Goal: Complete application form

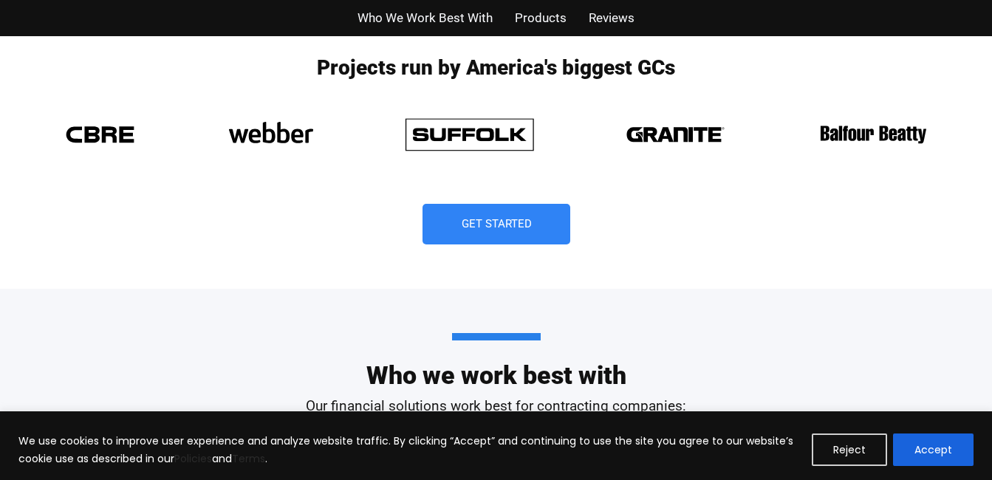
scroll to position [1220, 0]
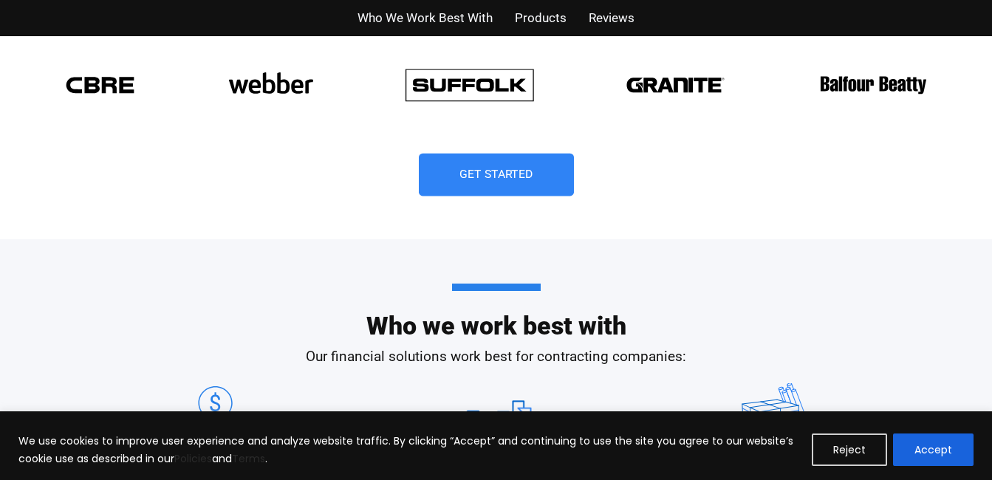
click at [488, 174] on span "Get Started" at bounding box center [496, 175] width 74 height 12
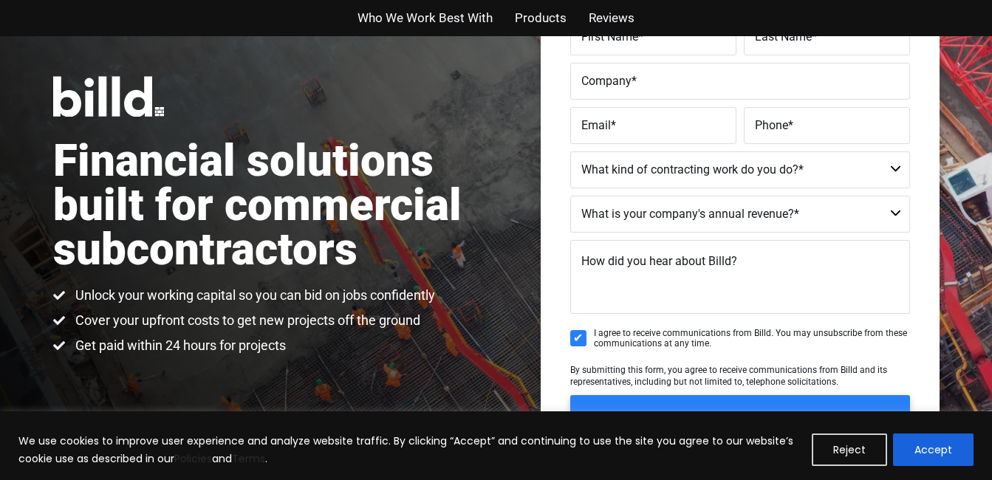
scroll to position [125, 0]
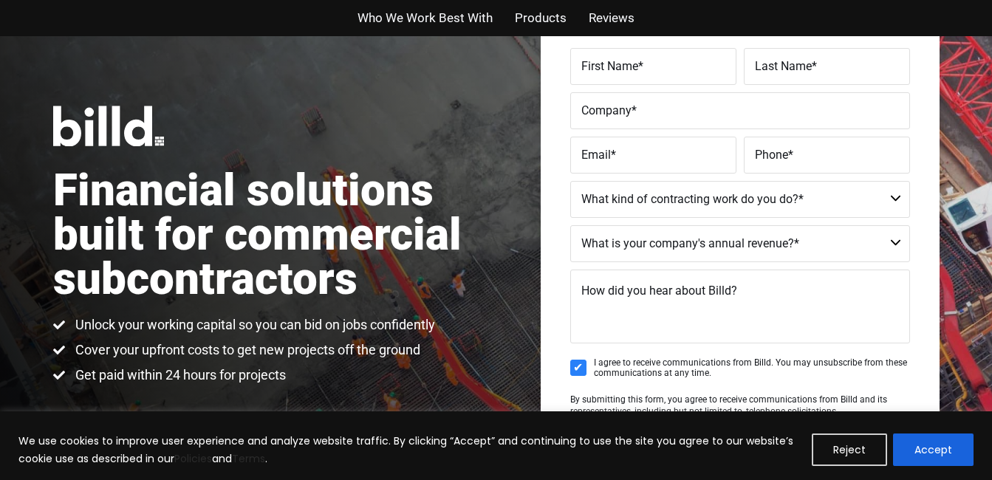
click at [641, 70] on span "*" at bounding box center [640, 65] width 5 height 14
click at [641, 70] on input "First Name *" at bounding box center [653, 66] width 166 height 37
click at [786, 66] on span "Last Name" at bounding box center [783, 65] width 57 height 14
click at [786, 66] on input "Last Name *" at bounding box center [827, 66] width 166 height 37
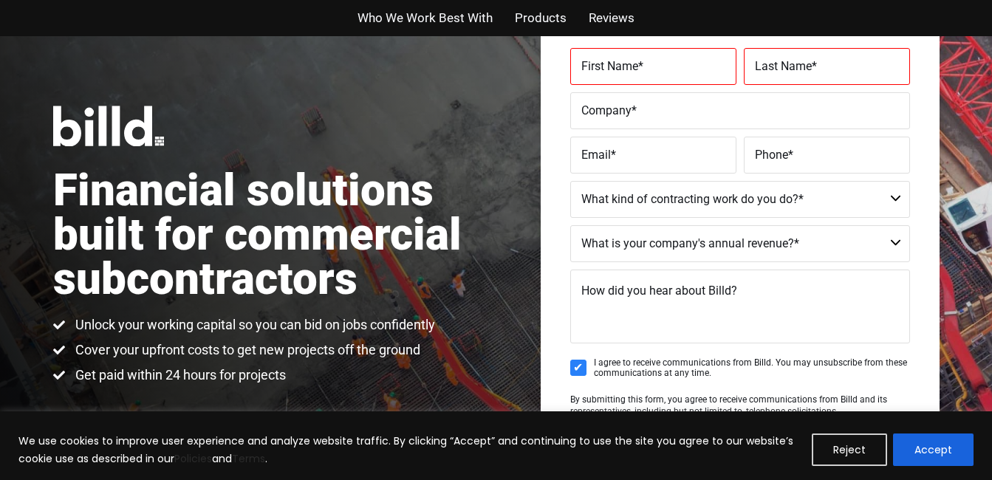
click at [633, 69] on span "First Name" at bounding box center [609, 65] width 57 height 14
click at [633, 69] on input "First Name *" at bounding box center [653, 66] width 166 height 37
click at [605, 108] on span "Company" at bounding box center [606, 110] width 50 height 14
click at [605, 108] on input "Company *" at bounding box center [740, 110] width 340 height 37
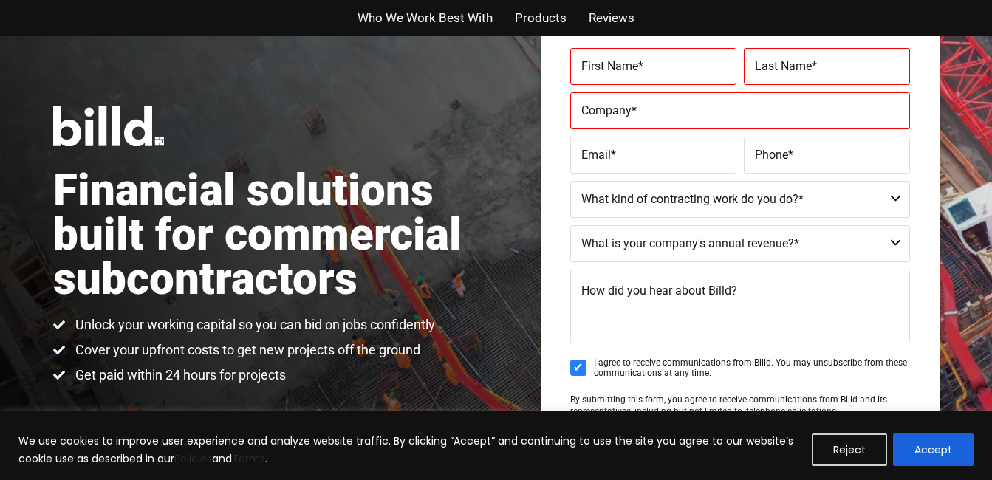
click at [598, 61] on span "First Name" at bounding box center [609, 65] width 57 height 14
click at [598, 61] on input "First Name *" at bounding box center [653, 66] width 166 height 37
click at [789, 63] on span "Last Name" at bounding box center [783, 65] width 57 height 14
click at [789, 63] on input "Last Name *" at bounding box center [827, 66] width 166 height 37
click at [634, 66] on span "First Name" at bounding box center [609, 65] width 57 height 14
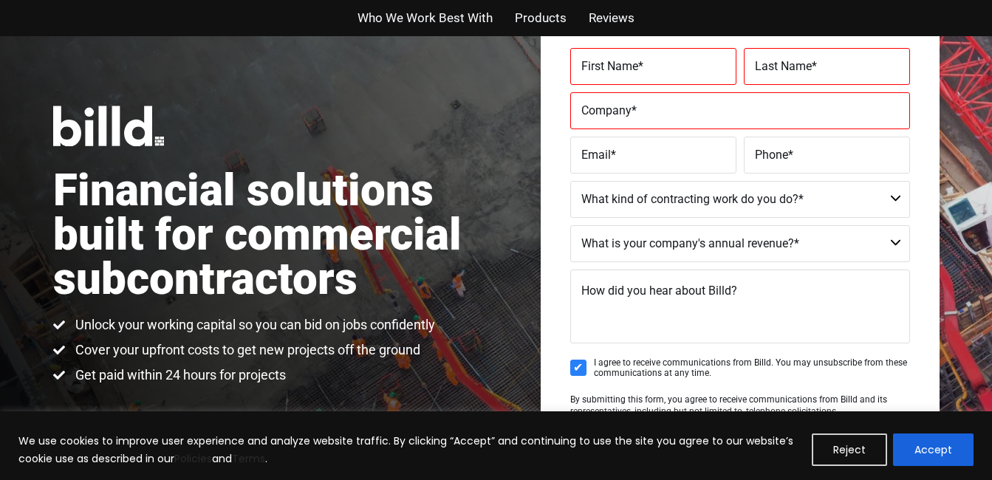
click at [634, 66] on input "First Name *" at bounding box center [653, 66] width 166 height 37
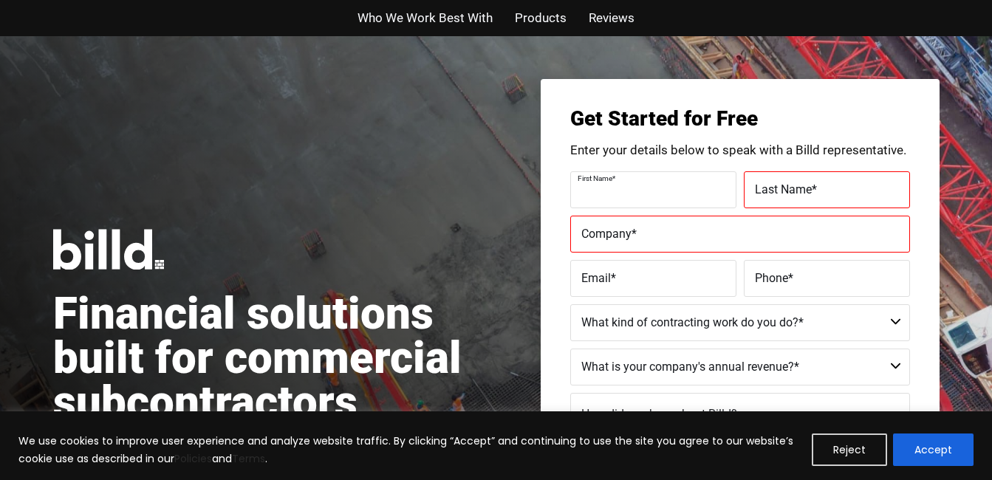
scroll to position [0, 0]
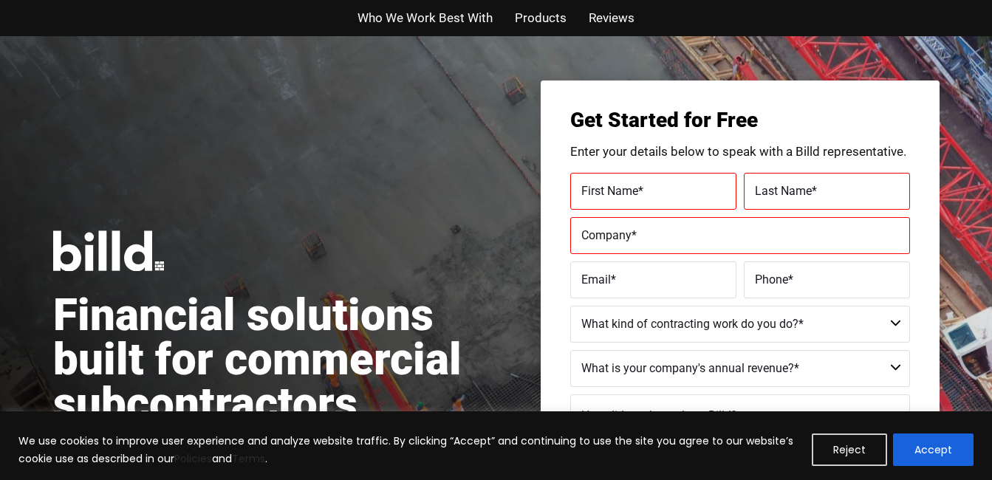
click at [545, 17] on span "Products" at bounding box center [541, 17] width 52 height 21
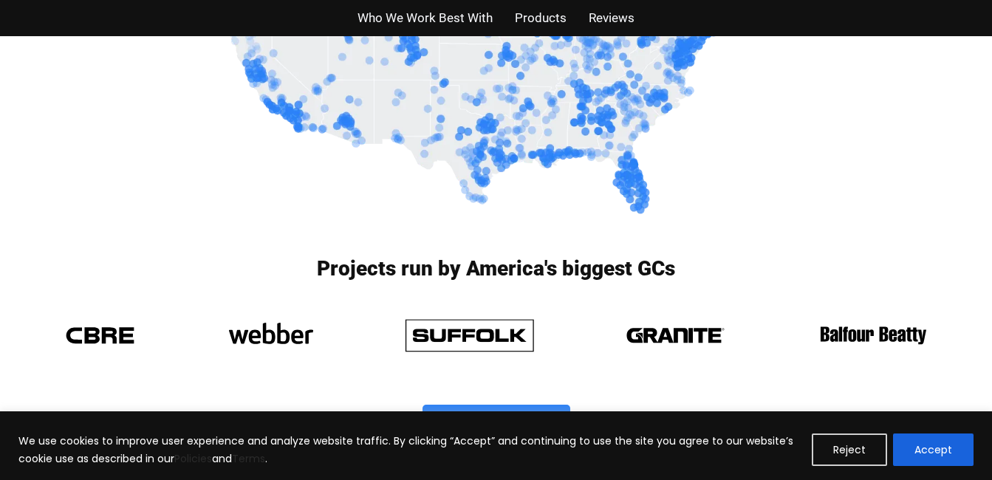
scroll to position [956, 0]
